Goal: Task Accomplishment & Management: Use online tool/utility

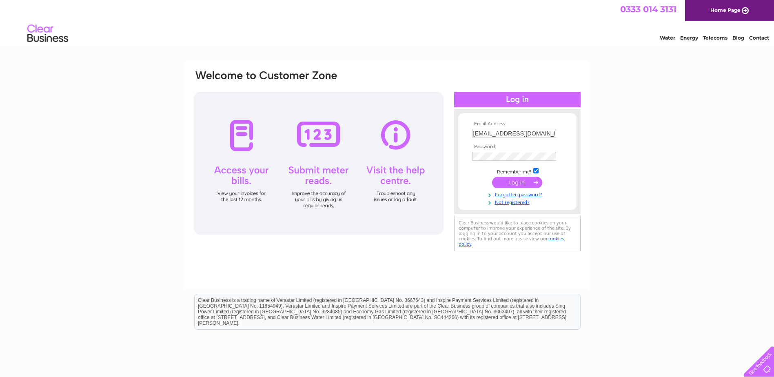
click at [521, 183] on input "submit" at bounding box center [517, 182] width 50 height 11
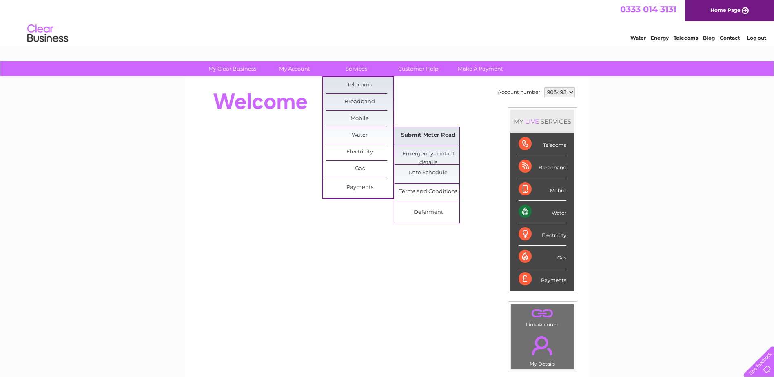
click at [421, 135] on link "Submit Meter Read" at bounding box center [428, 135] width 67 height 16
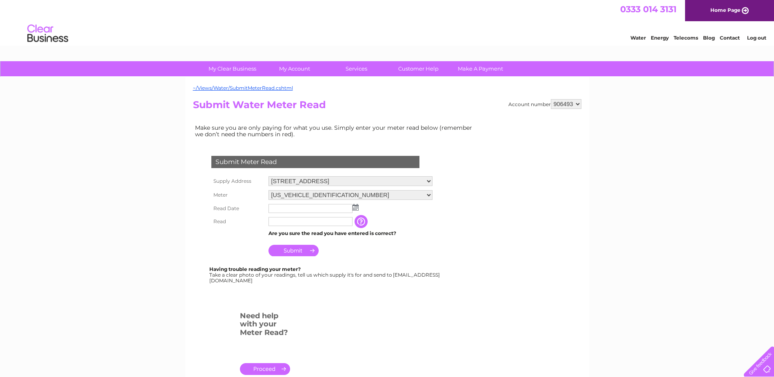
click at [355, 207] on img at bounding box center [356, 207] width 6 height 7
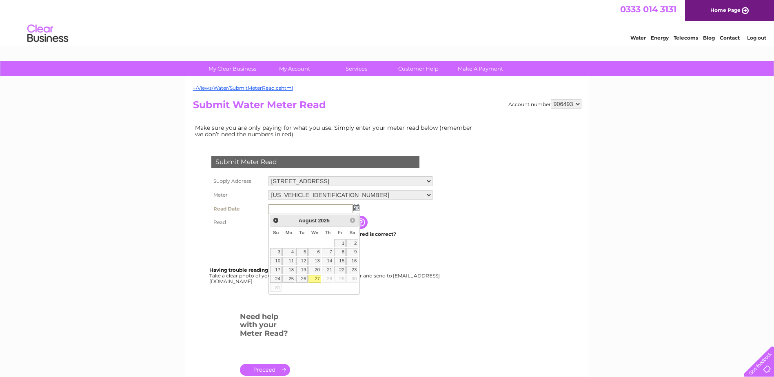
click at [318, 280] on link "27" at bounding box center [315, 279] width 13 height 8
type input "2025/08/27"
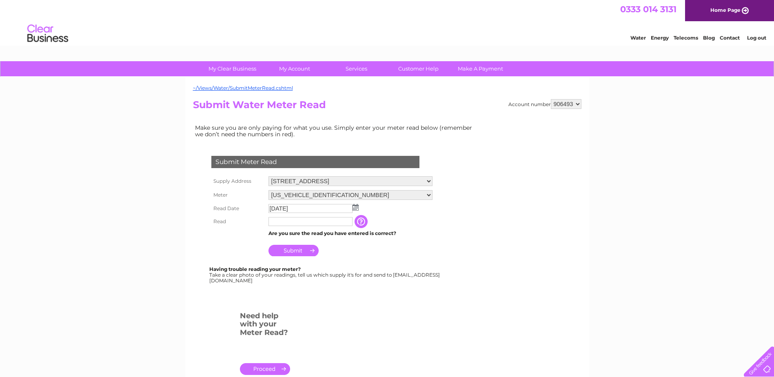
click at [315, 224] on input "text" at bounding box center [311, 221] width 84 height 9
type input "52"
click at [295, 254] on input "Submit" at bounding box center [294, 251] width 50 height 11
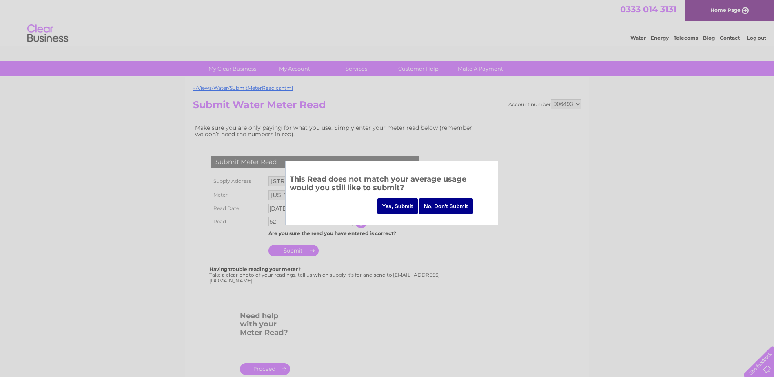
click at [401, 204] on input "Yes, Submit" at bounding box center [398, 206] width 41 height 16
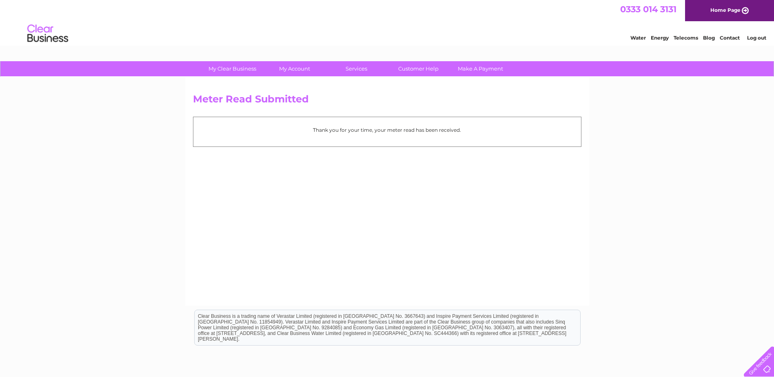
click at [756, 36] on link "Log out" at bounding box center [757, 38] width 19 height 6
